Goal: Communication & Community: Answer question/provide support

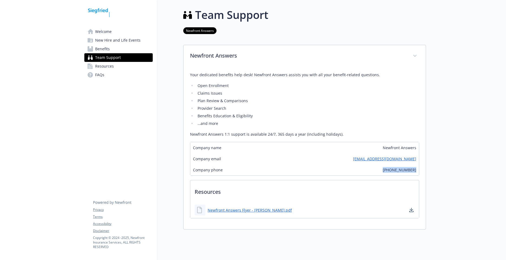
scroll to position [4, 4]
